Goal: Task Accomplishment & Management: Manage account settings

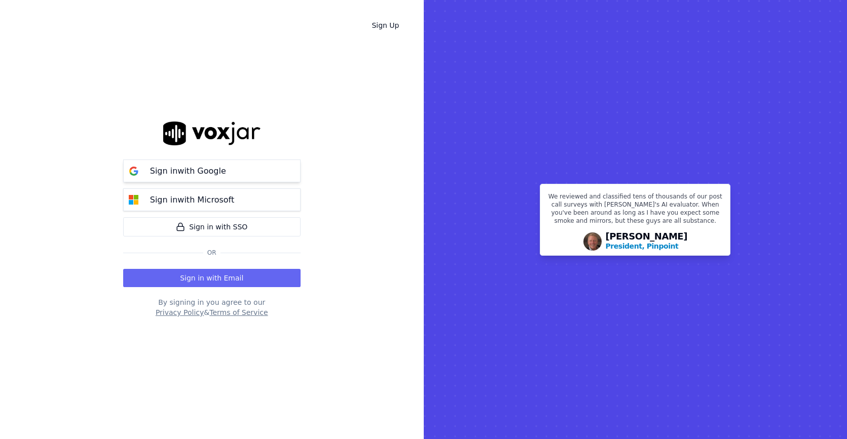
click at [216, 165] on p "Sign in with Google" at bounding box center [188, 171] width 76 height 12
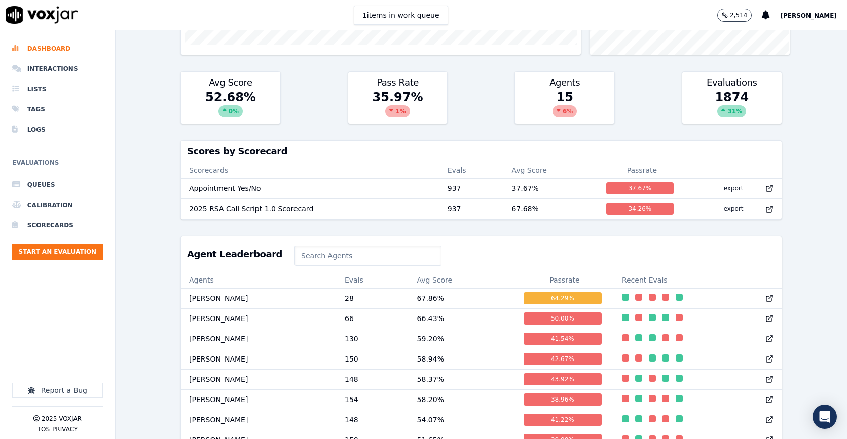
scroll to position [261, 0]
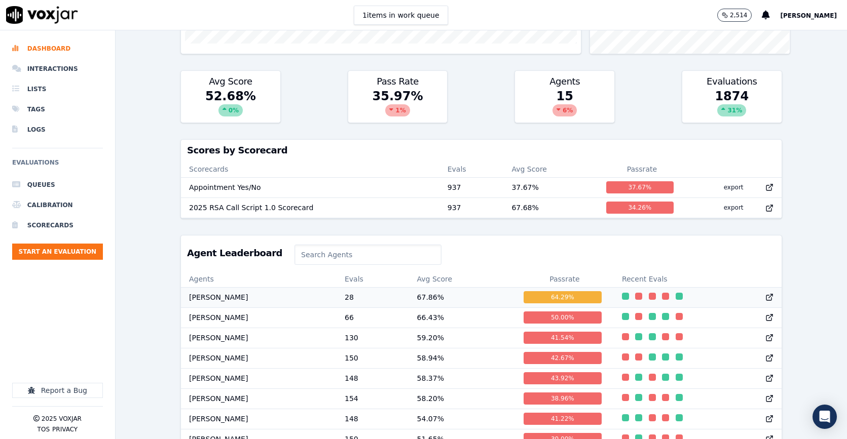
click at [260, 305] on td "[PERSON_NAME]" at bounding box center [259, 297] width 156 height 20
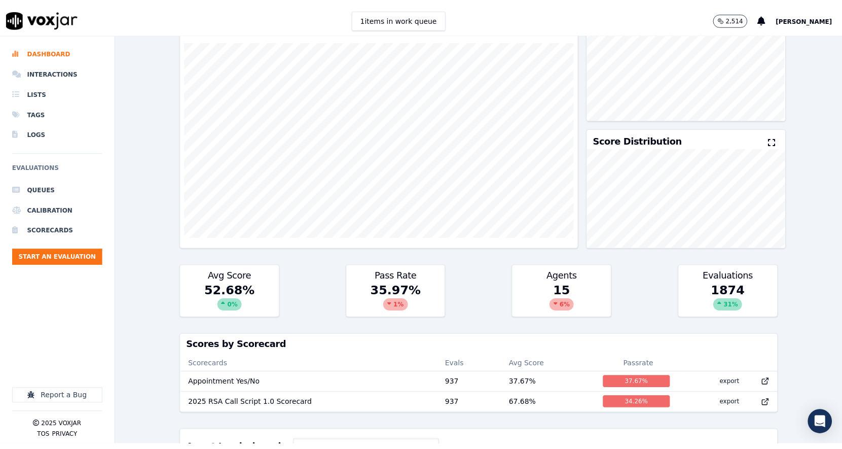
scroll to position [0, 0]
